Goal: Task Accomplishment & Management: Manage account settings

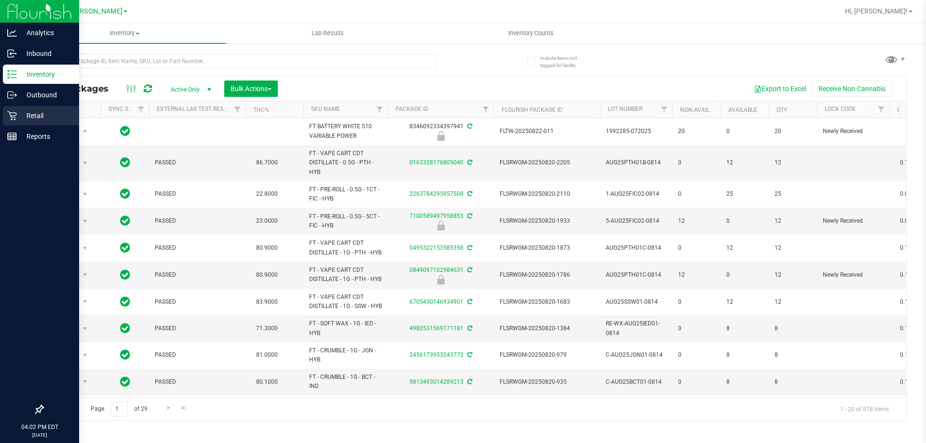
click at [15, 119] on icon at bounding box center [12, 116] width 10 height 10
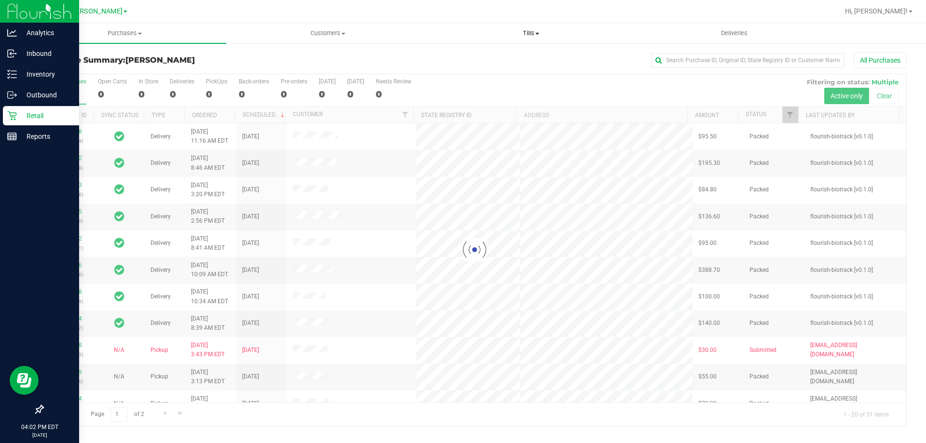
click at [524, 30] on span "Tills" at bounding box center [531, 33] width 202 height 9
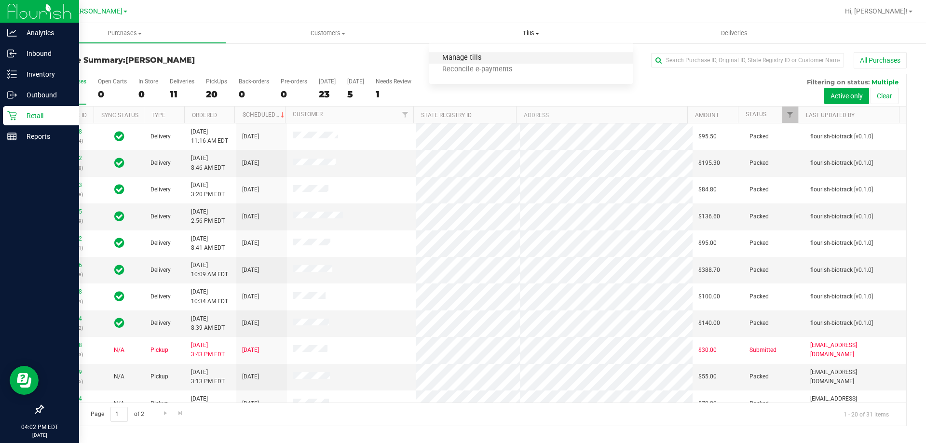
click at [468, 60] on span "Manage tills" at bounding box center [461, 58] width 65 height 8
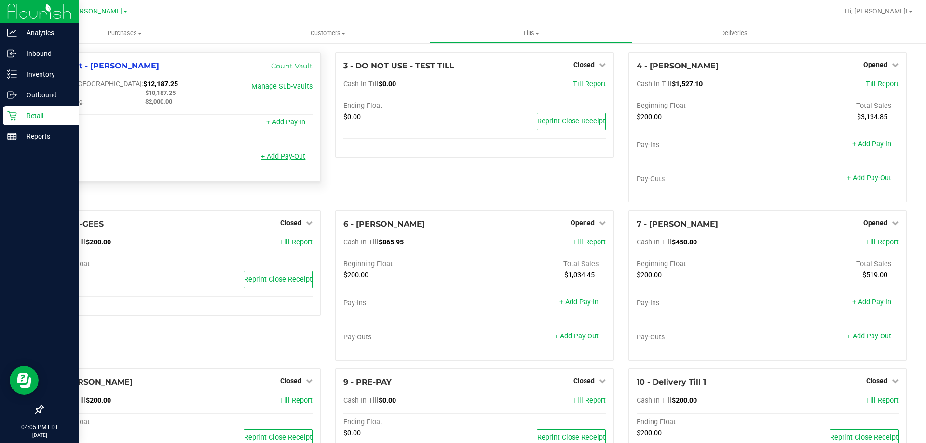
click at [293, 156] on link "+ Add Pay-Out" at bounding box center [283, 156] width 44 height 8
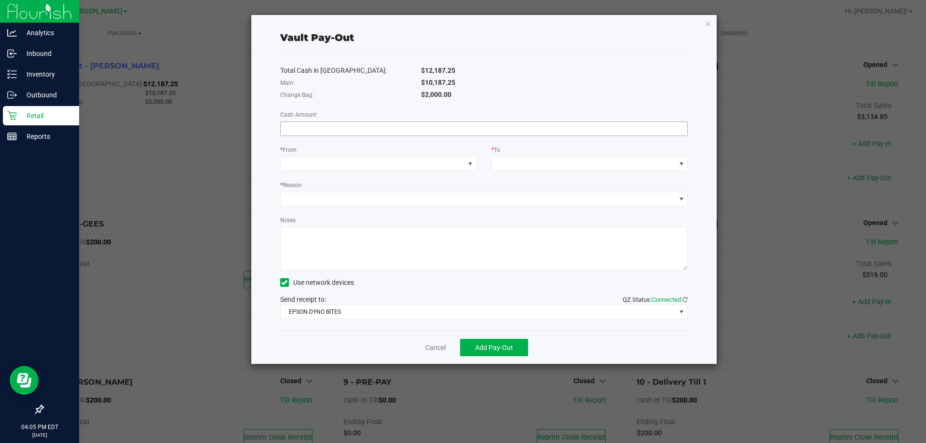
click at [343, 125] on input at bounding box center [484, 129] width 407 height 14
type input "$10,187.25"
click at [328, 160] on span at bounding box center [373, 164] width 184 height 14
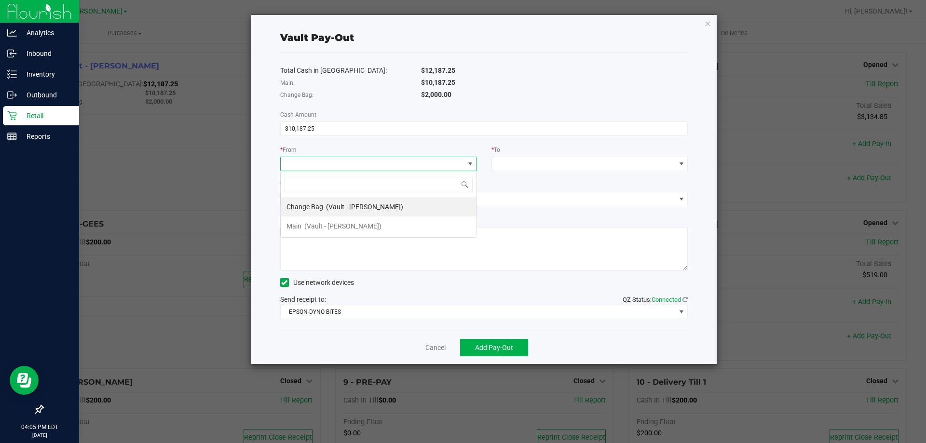
scroll to position [14, 197]
click at [344, 226] on span "(Vault - Brandon WC)" at bounding box center [342, 226] width 77 height 8
click at [524, 171] on div "Total Cash in Vault: $12,187.25 Main: $10,187.25 Change Bag: $2,000.00 Cash Amo…" at bounding box center [484, 192] width 408 height 278
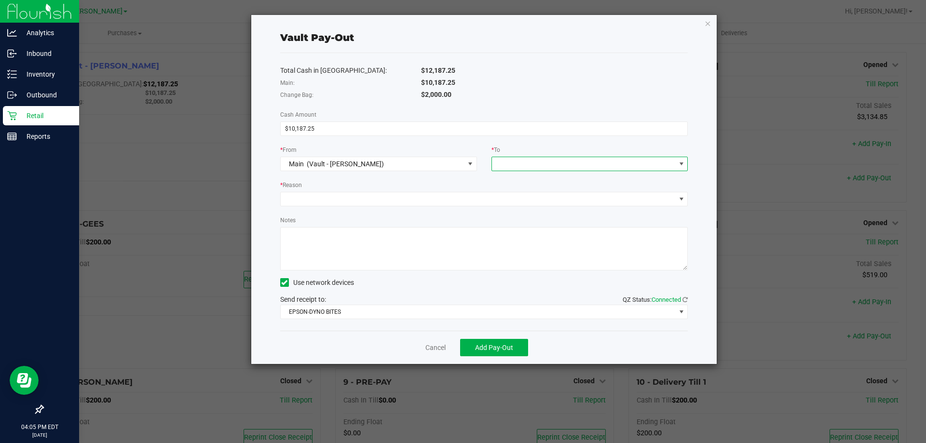
click at [524, 167] on span at bounding box center [584, 164] width 184 height 14
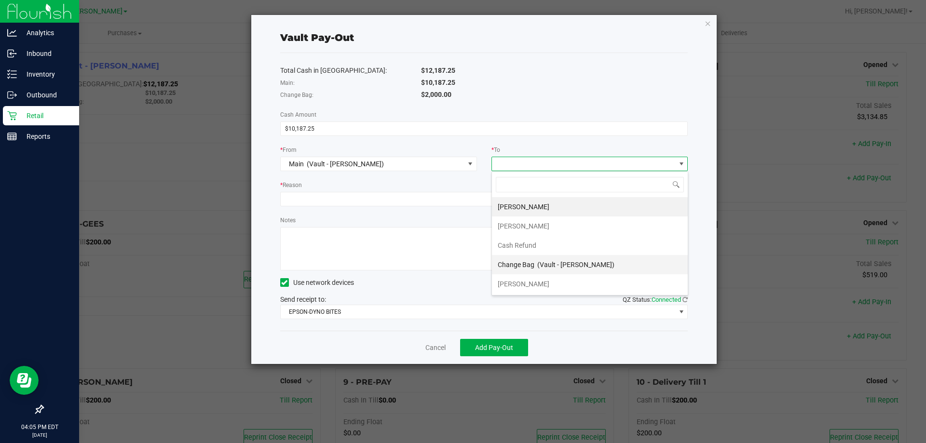
scroll to position [19, 0]
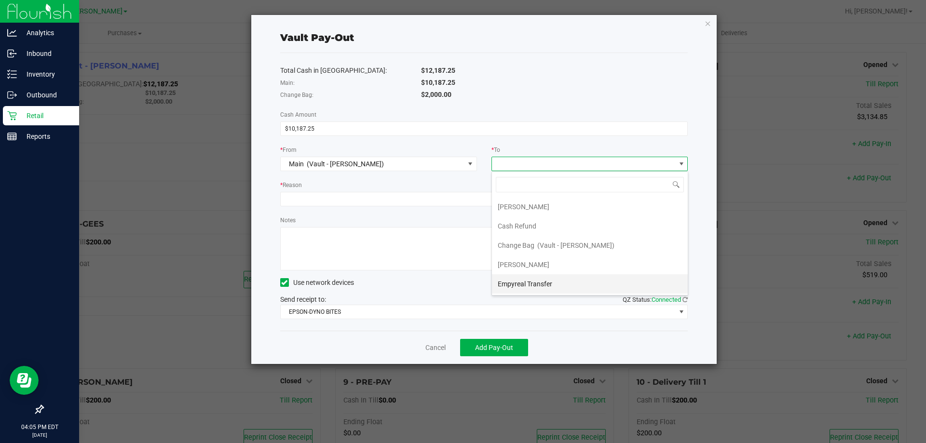
click at [520, 288] on div "Empyreal Transfer" at bounding box center [526, 283] width 56 height 17
click at [333, 209] on div "Total Cash in Vault: $12,187.25 Main: $10,187.25 Change Bag: $2,000.00 Cash Amo…" at bounding box center [484, 192] width 408 height 278
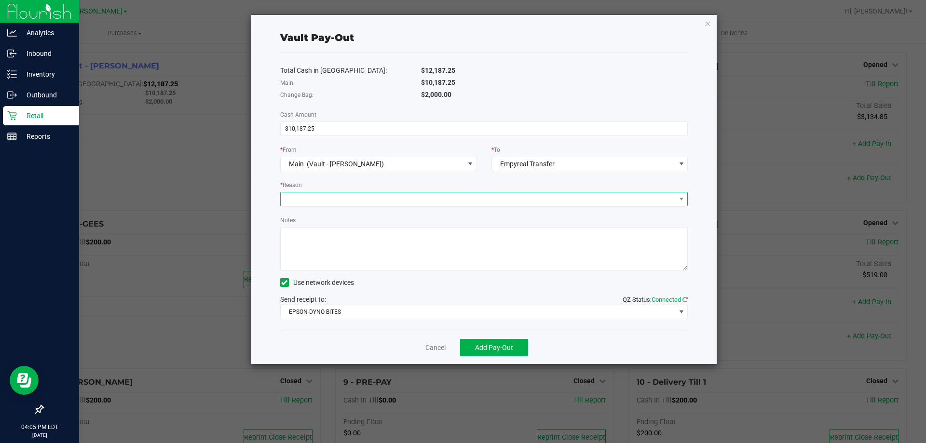
click at [334, 200] on span at bounding box center [478, 199] width 395 height 14
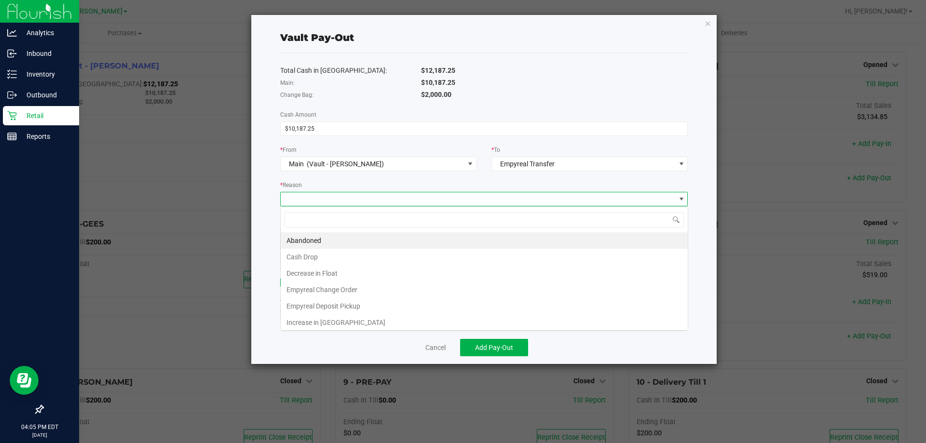
scroll to position [14, 407]
click at [340, 304] on li "Empyreal Deposit Pickup" at bounding box center [484, 306] width 407 height 16
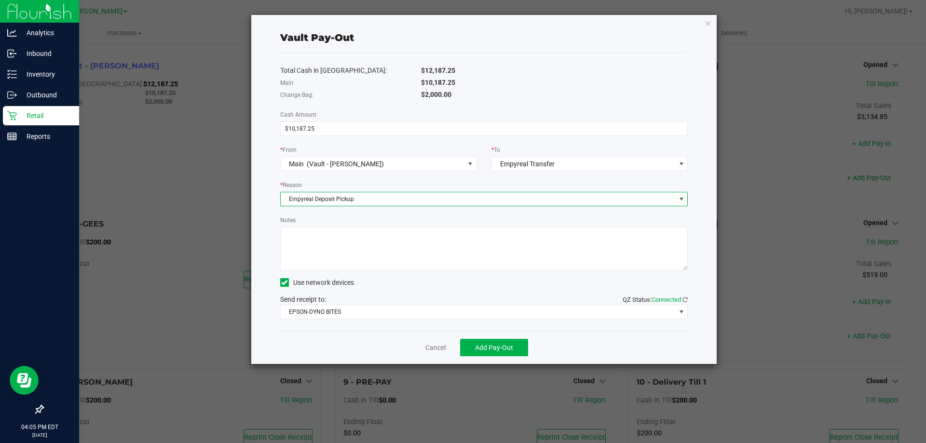
click at [341, 270] on textarea "Notes" at bounding box center [484, 248] width 408 height 43
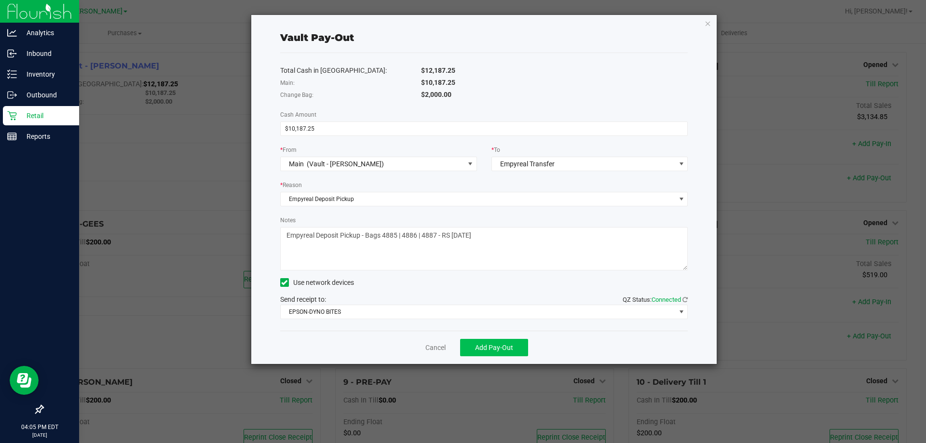
type textarea "Empyreal Deposit Pickup - Bags 4885 | 4886 | 4887 - RS 8.25.25"
click at [479, 344] on span "Add Pay-Out" at bounding box center [494, 348] width 38 height 8
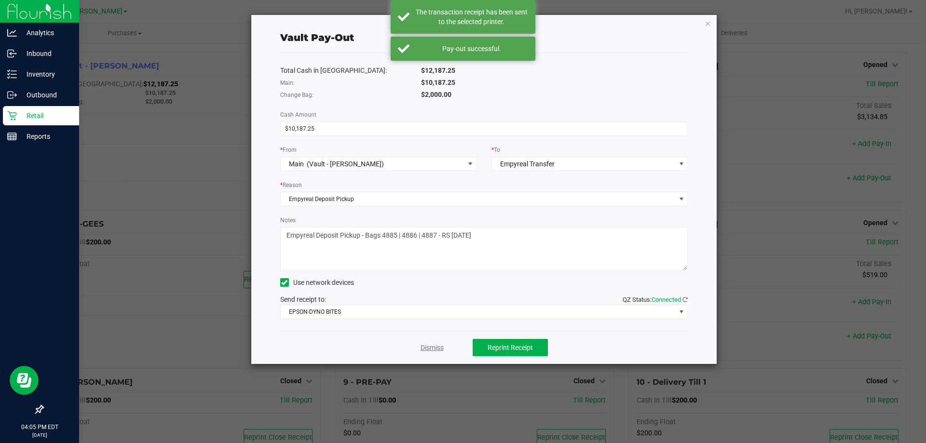
click at [439, 343] on link "Dismiss" at bounding box center [431, 348] width 23 height 10
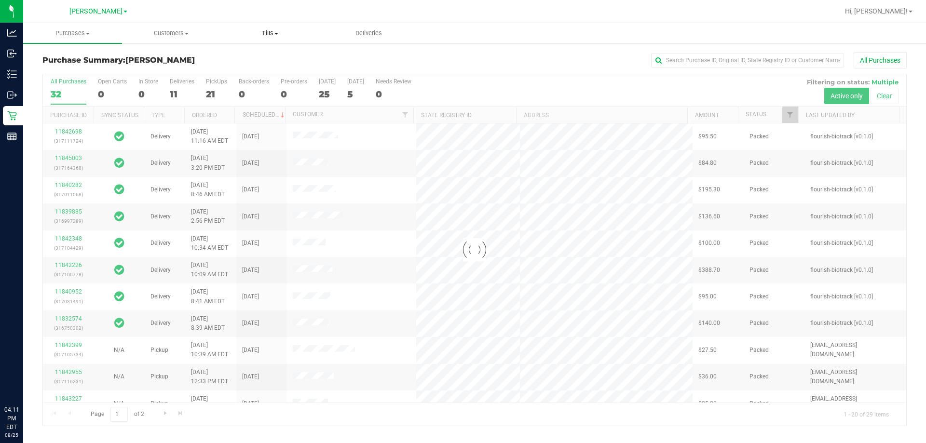
click at [266, 30] on span "Tills" at bounding box center [270, 33] width 98 height 9
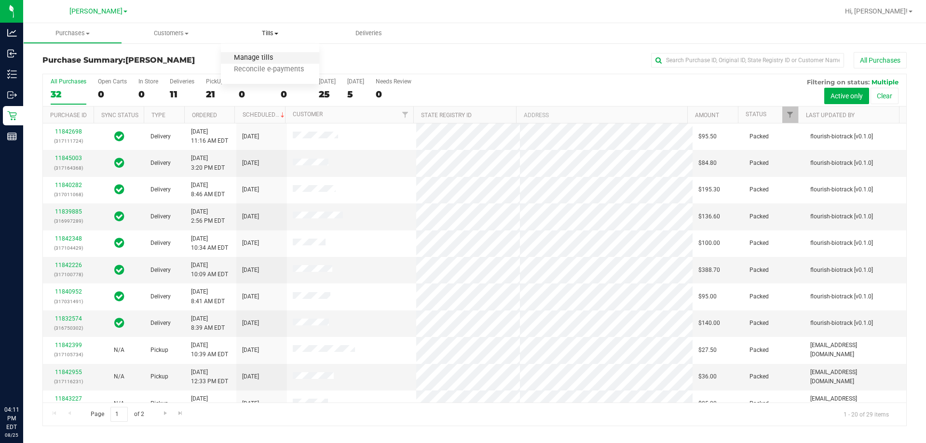
click at [264, 57] on span "Manage tills" at bounding box center [253, 58] width 65 height 8
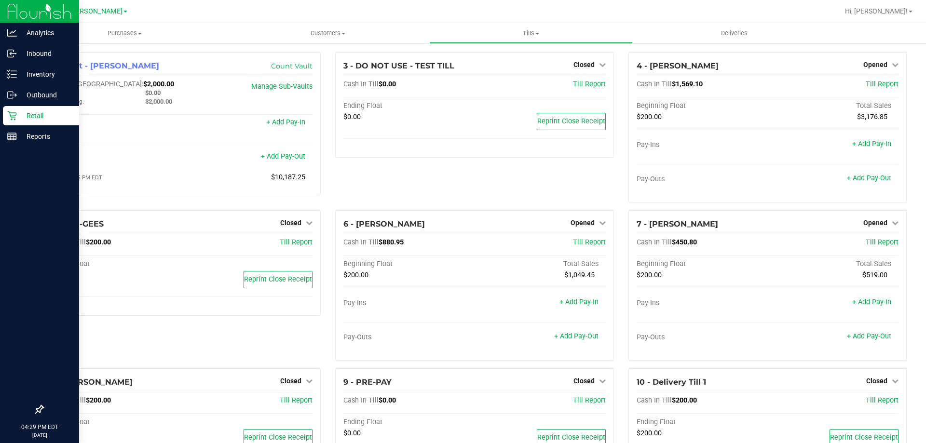
click at [14, 111] on icon at bounding box center [12, 116] width 10 height 10
